Goal: Information Seeking & Learning: Learn about a topic

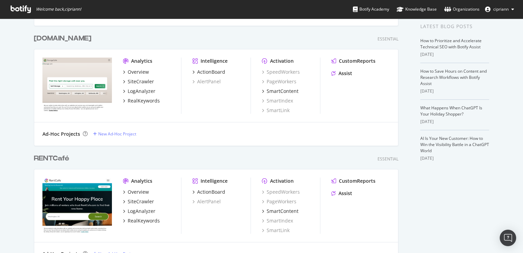
scroll to position [171, 0]
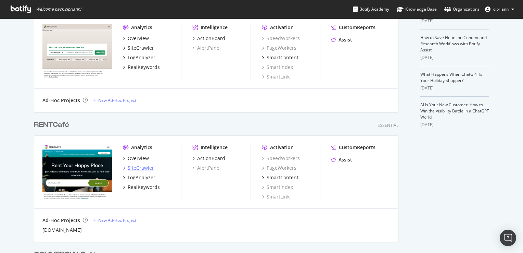
click at [140, 170] on div "SiteCrawler" at bounding box center [141, 167] width 26 height 7
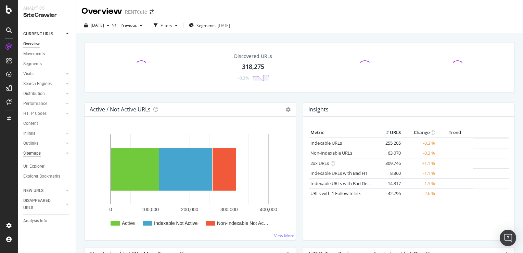
click at [33, 154] on div "Sitemaps" at bounding box center [31, 153] width 17 height 7
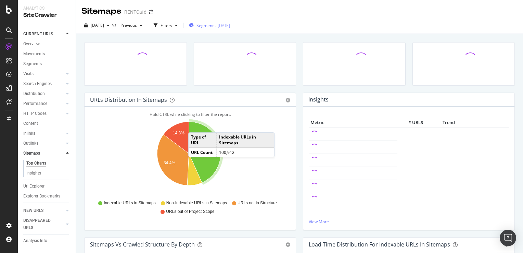
click at [216, 25] on span "Segments" at bounding box center [206, 26] width 19 height 6
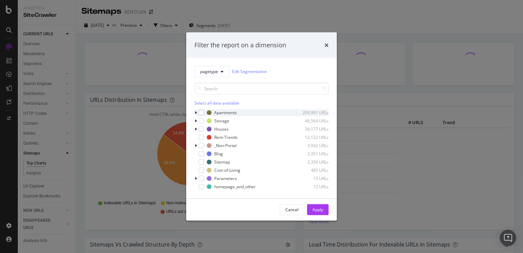
click at [197, 112] on div "modal" at bounding box center [196, 112] width 4 height 7
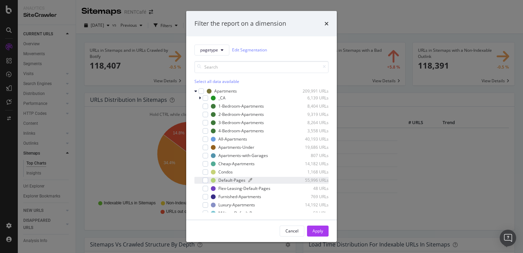
click at [232, 179] on div "Default-Pages" at bounding box center [231, 180] width 27 height 6
drag, startPoint x: 316, startPoint y: 232, endPoint x: 332, endPoint y: 187, distance: 47.9
click at [316, 232] on div "Apply" at bounding box center [318, 231] width 11 height 6
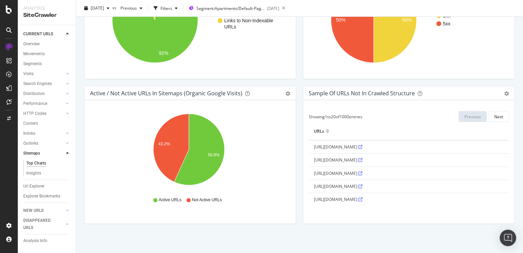
scroll to position [585, 0]
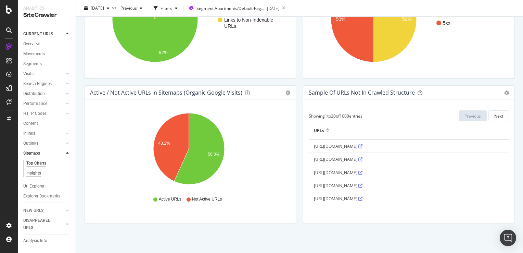
click at [31, 175] on div "Insights" at bounding box center [33, 172] width 15 height 7
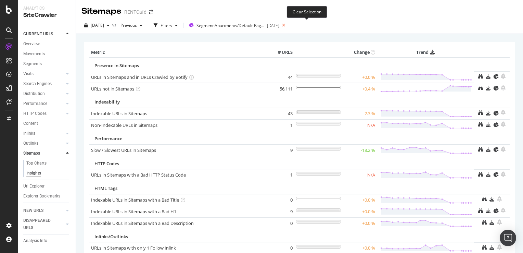
click at [288, 25] on icon at bounding box center [283, 26] width 9 height 10
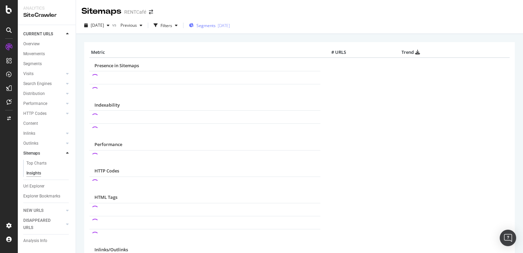
click at [230, 26] on div "[DATE]" at bounding box center [224, 26] width 12 height 6
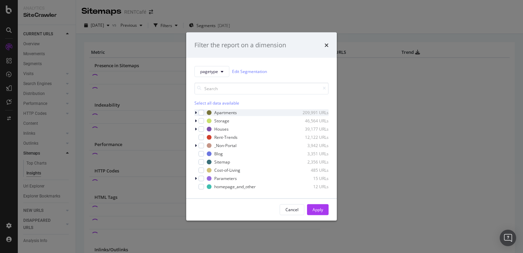
click at [196, 113] on icon "modal" at bounding box center [196, 112] width 2 height 4
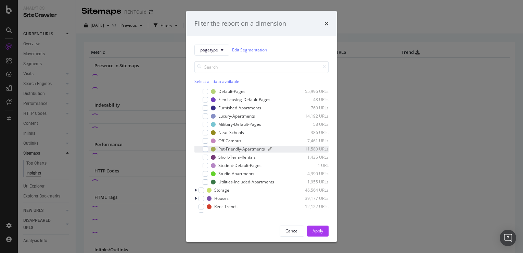
scroll to position [103, 0]
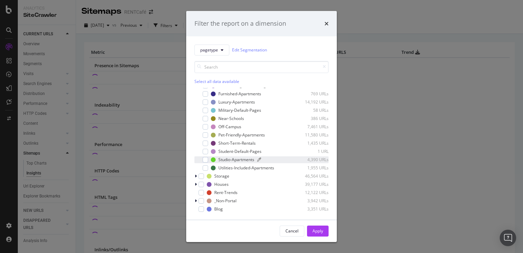
drag, startPoint x: 326, startPoint y: 25, endPoint x: 318, endPoint y: 162, distance: 137.6
click at [318, 162] on div "Filter the report on a dimension pagetype Edit Segmentation Select all data ava…" at bounding box center [261, 126] width 151 height 231
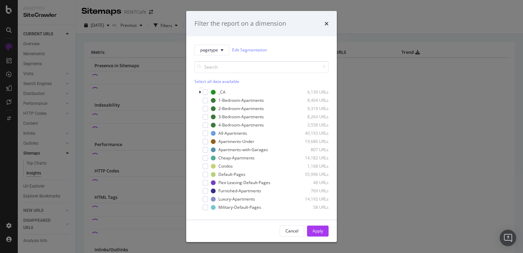
scroll to position [0, 0]
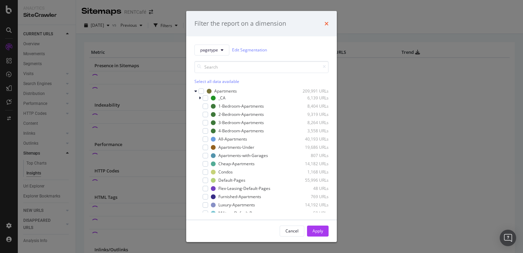
click at [328, 24] on icon "times" at bounding box center [327, 23] width 4 height 5
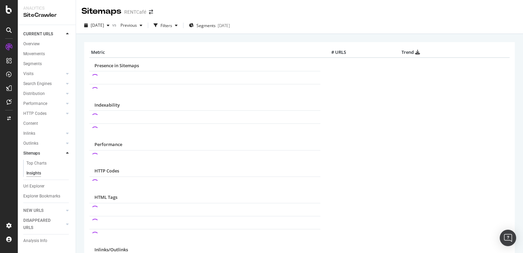
drag, startPoint x: 35, startPoint y: 43, endPoint x: 107, endPoint y: 56, distance: 73.5
click at [35, 42] on div "Overview" at bounding box center [31, 43] width 16 height 7
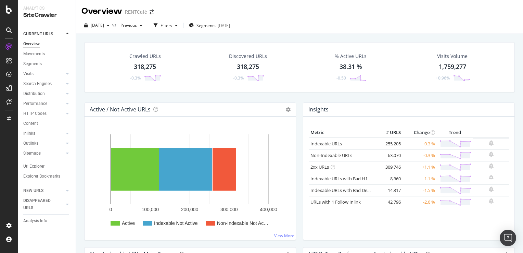
click at [9, 12] on icon at bounding box center [9, 9] width 6 height 8
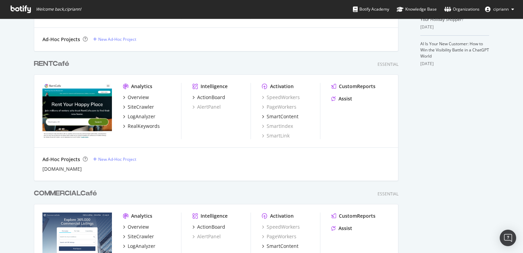
scroll to position [240, 0]
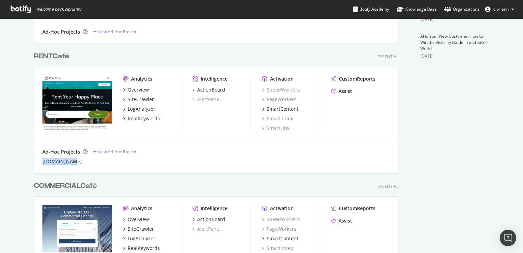
drag, startPoint x: 66, startPoint y: 164, endPoint x: 38, endPoint y: 161, distance: 28.2
click at [38, 161] on div "Ad-Hoc Projects New Ad-Hoc Project rentcafe.qa" at bounding box center [216, 156] width 364 height 33
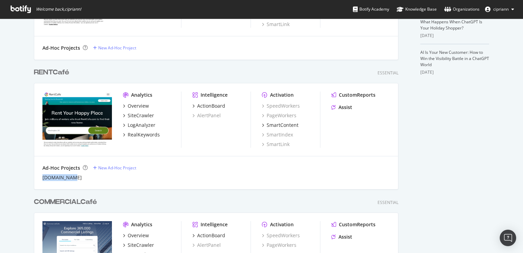
scroll to position [205, 0]
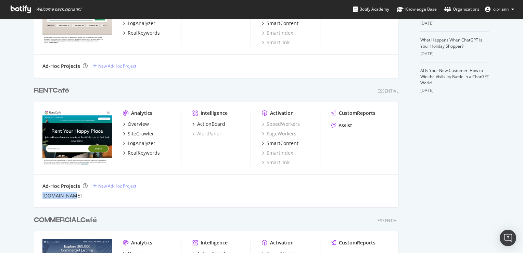
click at [74, 193] on div "[DOMAIN_NAME]" at bounding box center [216, 195] width 348 height 7
drag, startPoint x: 73, startPoint y: 195, endPoint x: 33, endPoint y: 195, distance: 40.1
click at [34, 195] on div "Ad-Hoc Projects New Ad-Hoc Project rentcafe.qa" at bounding box center [216, 190] width 364 height 33
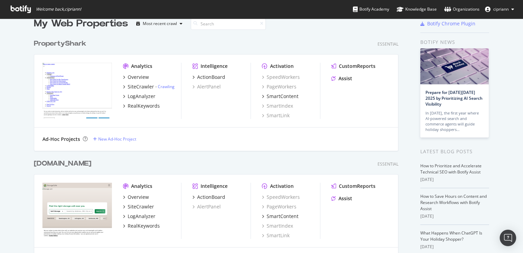
scroll to position [0, 0]
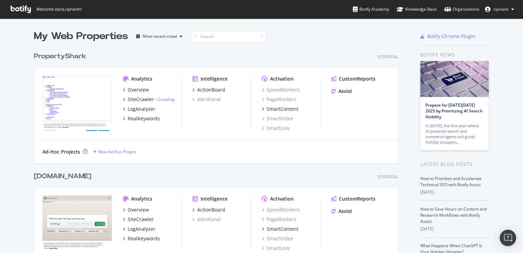
click at [301, 51] on div "PropertyShark Essential Analytics Overview SiteCrawler - Crawling LogAnalyzer R…" at bounding box center [219, 103] width 370 height 120
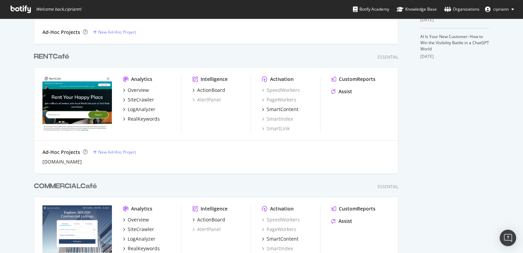
scroll to position [240, 0]
click at [136, 99] on div "SiteCrawler" at bounding box center [141, 99] width 26 height 7
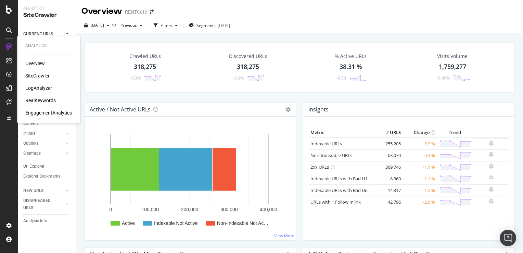
click at [36, 88] on div "LogAnalyzer" at bounding box center [38, 88] width 27 height 7
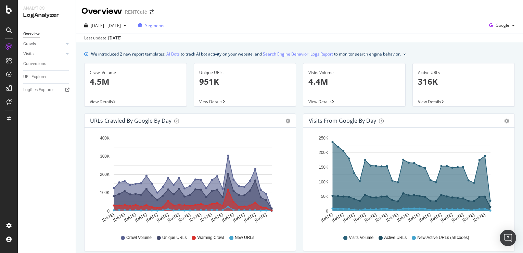
click at [164, 26] on span "Segments" at bounding box center [154, 26] width 19 height 6
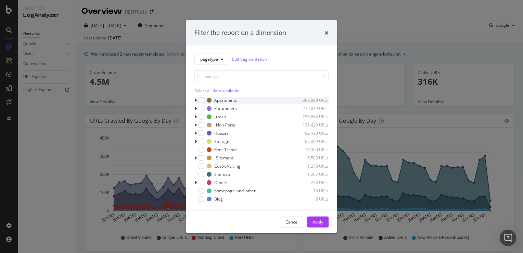
click at [196, 101] on icon "modal" at bounding box center [196, 100] width 2 height 4
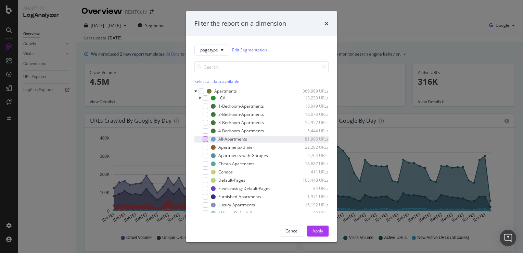
click at [204, 139] on div "modal" at bounding box center [205, 138] width 5 height 5
click at [316, 230] on div "Apply" at bounding box center [318, 231] width 11 height 6
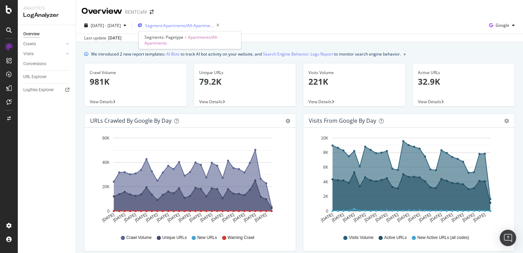
click at [199, 25] on span "Segment: Apartments/All-Apartments" at bounding box center [179, 26] width 68 height 6
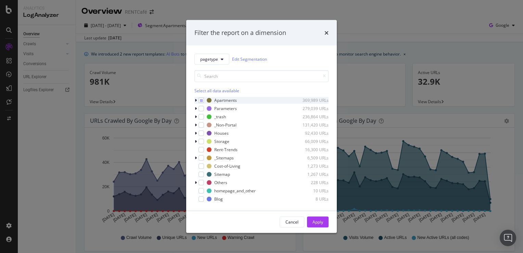
click at [196, 101] on icon "modal" at bounding box center [196, 100] width 2 height 4
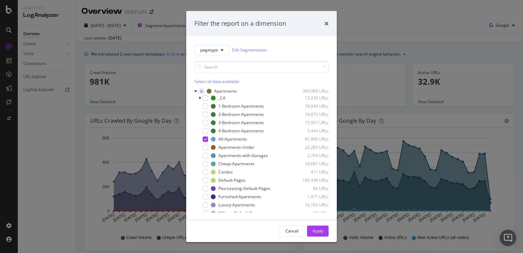
click at [327, 25] on icon "times" at bounding box center [327, 23] width 4 height 5
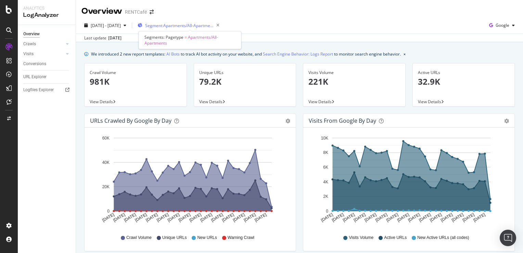
click at [207, 25] on span "Segment: Apartments/All-Apartments" at bounding box center [179, 26] width 68 height 6
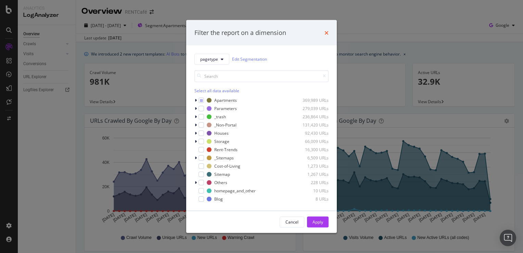
click at [327, 34] on icon "times" at bounding box center [327, 32] width 4 height 5
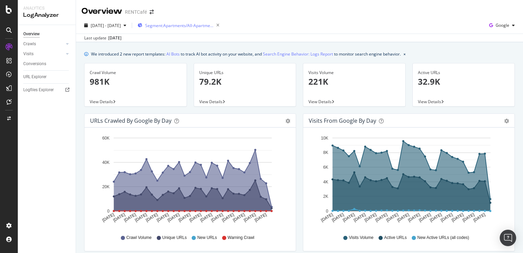
click at [196, 25] on span "Segment: Apartments/All-Apartments" at bounding box center [179, 26] width 68 height 6
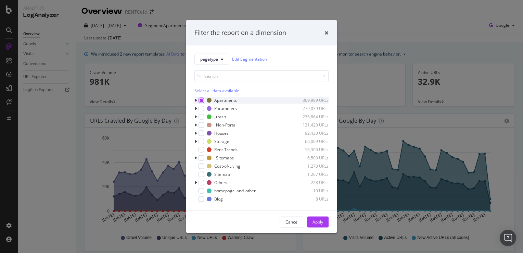
click at [200, 101] on icon "modal" at bounding box center [201, 99] width 3 height 3
click at [197, 100] on icon "modal" at bounding box center [196, 100] width 2 height 4
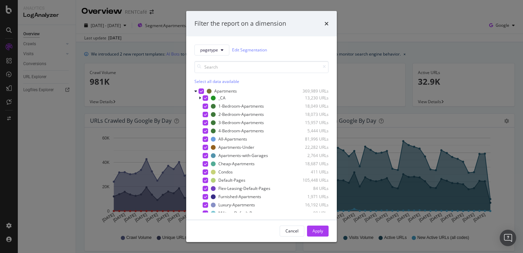
click at [201, 91] on icon "modal" at bounding box center [201, 90] width 3 height 3
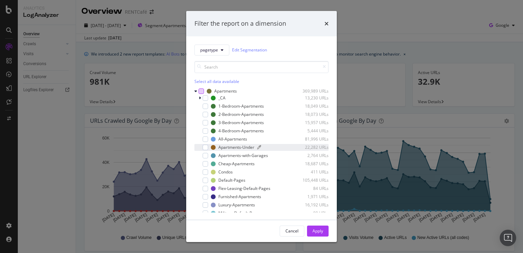
scroll to position [34, 0]
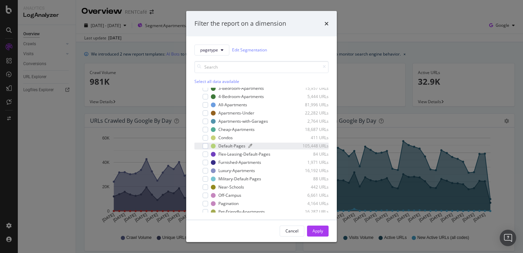
click at [235, 148] on div "Default-Pages" at bounding box center [231, 146] width 27 height 6
click at [316, 228] on div "Apply" at bounding box center [318, 231] width 11 height 10
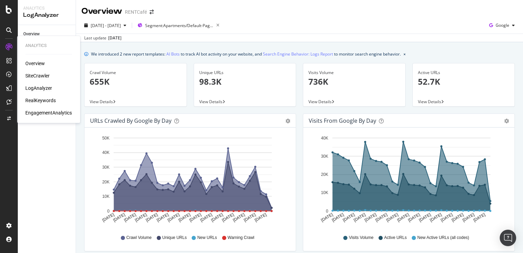
click at [36, 75] on div "SiteCrawler" at bounding box center [37, 75] width 24 height 7
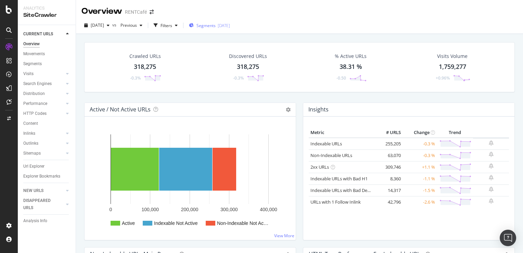
click at [230, 24] on div "[DATE]" at bounding box center [224, 26] width 12 height 6
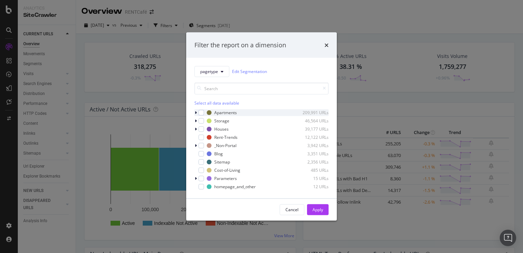
click at [196, 112] on icon "modal" at bounding box center [196, 112] width 2 height 4
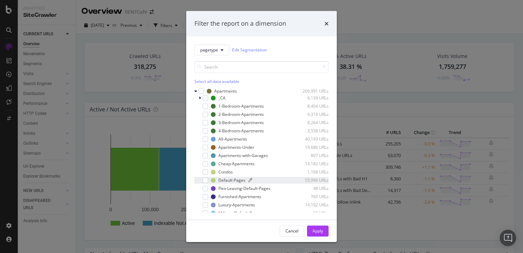
click at [239, 180] on div "Default-Pages" at bounding box center [231, 180] width 27 height 6
click at [320, 230] on div "Apply" at bounding box center [318, 231] width 11 height 6
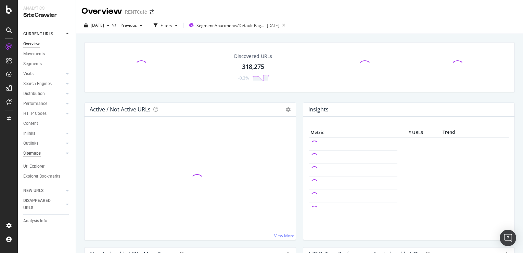
click at [38, 156] on div "Sitemaps" at bounding box center [31, 153] width 17 height 7
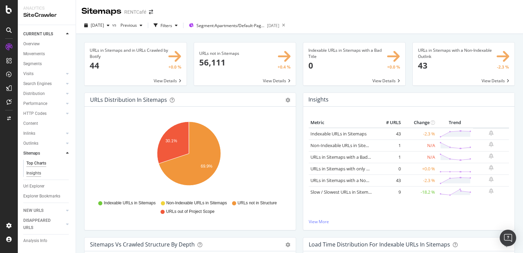
click at [33, 172] on div "Insights" at bounding box center [33, 172] width 15 height 7
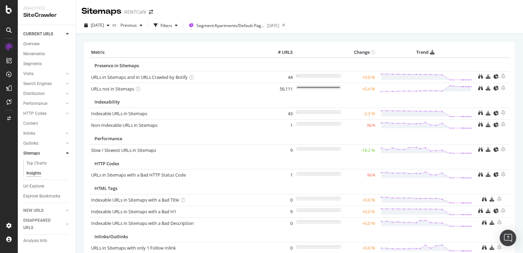
click at [35, 43] on div "Overview" at bounding box center [31, 43] width 16 height 7
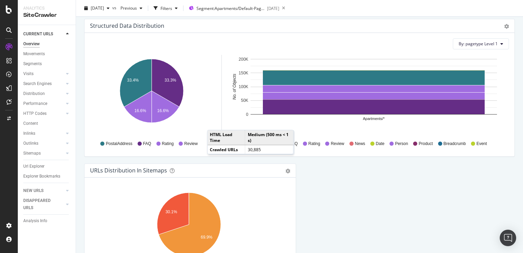
scroll to position [534, 0]
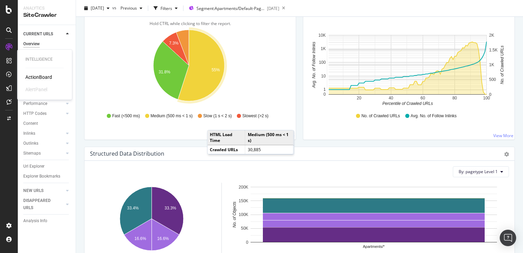
click at [34, 75] on div "ActionBoard" at bounding box center [38, 77] width 27 height 7
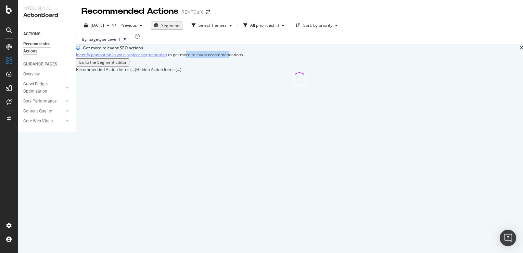
drag, startPoint x: 220, startPoint y: 79, endPoint x: 244, endPoint y: 80, distance: 24.0
click at [244, 58] on div "Identify pagination in your project segmentation to get more relevant recommend…" at bounding box center [299, 54] width 447 height 7
click at [285, 26] on icon "button" at bounding box center [283, 25] width 3 height 4
click at [379, 37] on div "By: pagetype Level 1" at bounding box center [299, 39] width 447 height 11
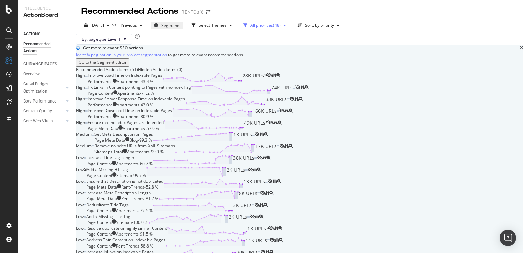
click at [281, 27] on div "( 48 )" at bounding box center [277, 25] width 8 height 4
click at [235, 27] on div "Select Themes" at bounding box center [212, 25] width 46 height 10
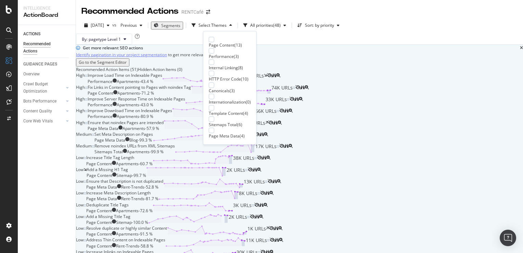
scroll to position [11, 0]
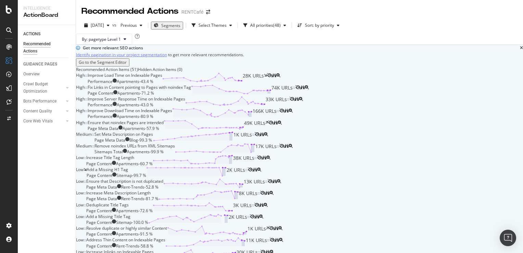
click at [180, 27] on span "Segments" at bounding box center [170, 26] width 19 height 6
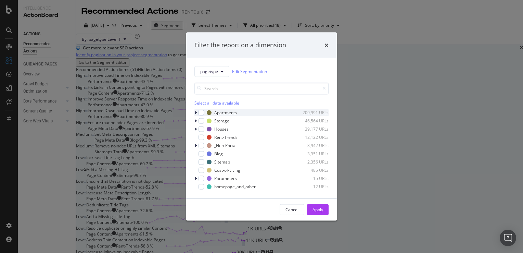
click at [196, 112] on icon "modal" at bounding box center [196, 112] width 2 height 4
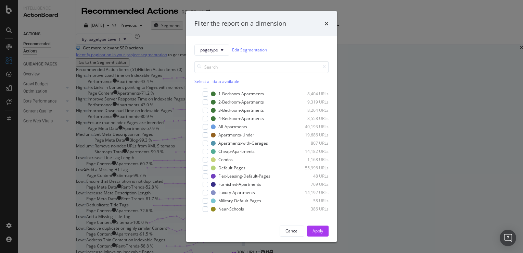
scroll to position [0, 0]
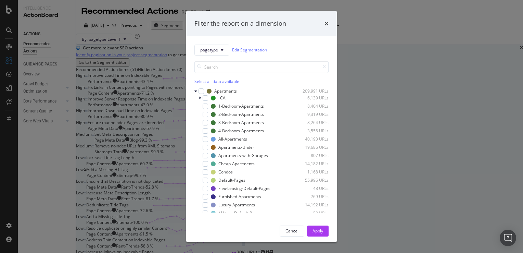
click at [329, 23] on div "Filter the report on a dimension" at bounding box center [261, 23] width 151 height 25
click at [327, 25] on icon "times" at bounding box center [327, 23] width 4 height 5
